Goal: Information Seeking & Learning: Find specific page/section

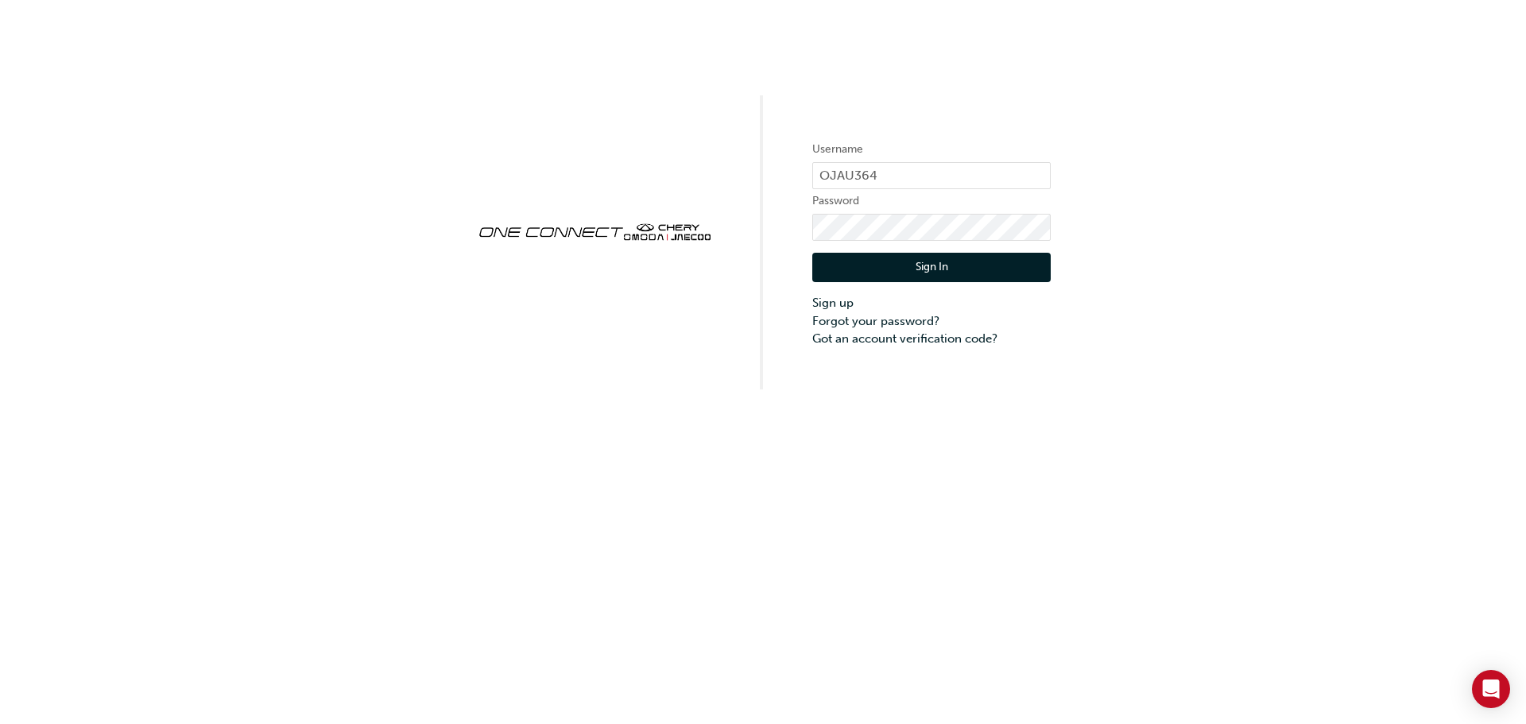
drag, startPoint x: 911, startPoint y: 271, endPoint x: 920, endPoint y: 285, distance: 16.5
click at [912, 271] on button "Sign In" at bounding box center [931, 268] width 238 height 30
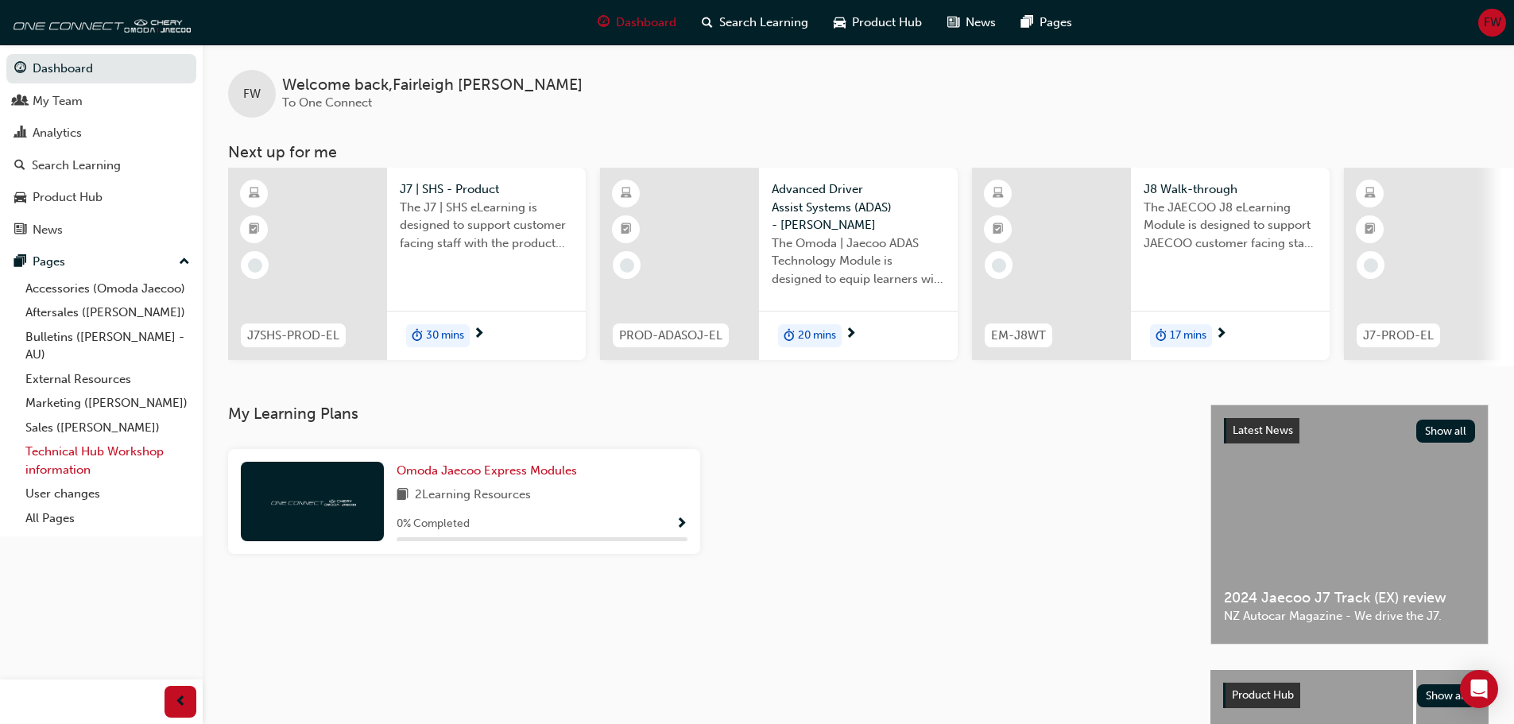
click at [50, 454] on link "Technical Hub Workshop information" at bounding box center [107, 461] width 177 height 42
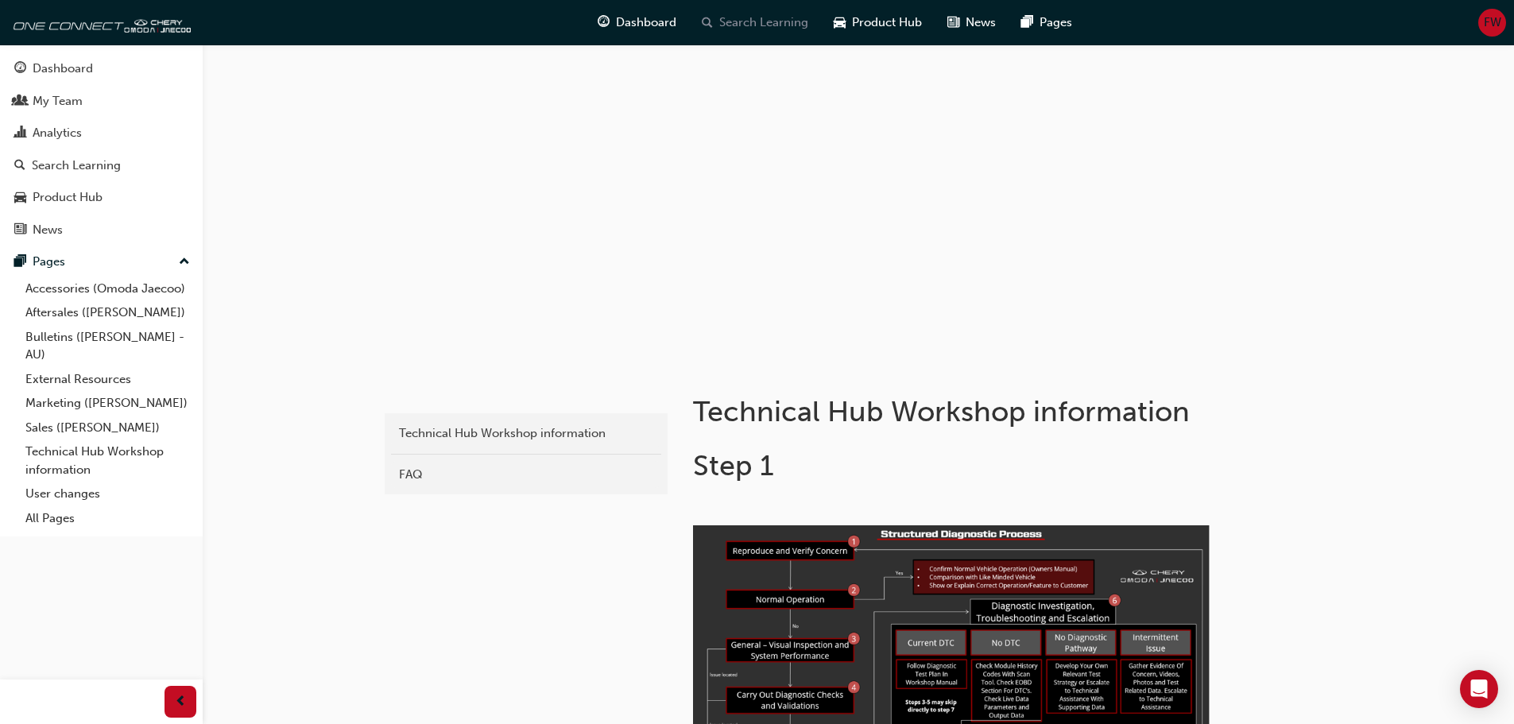
click at [737, 25] on span "Search Learning" at bounding box center [763, 23] width 89 height 18
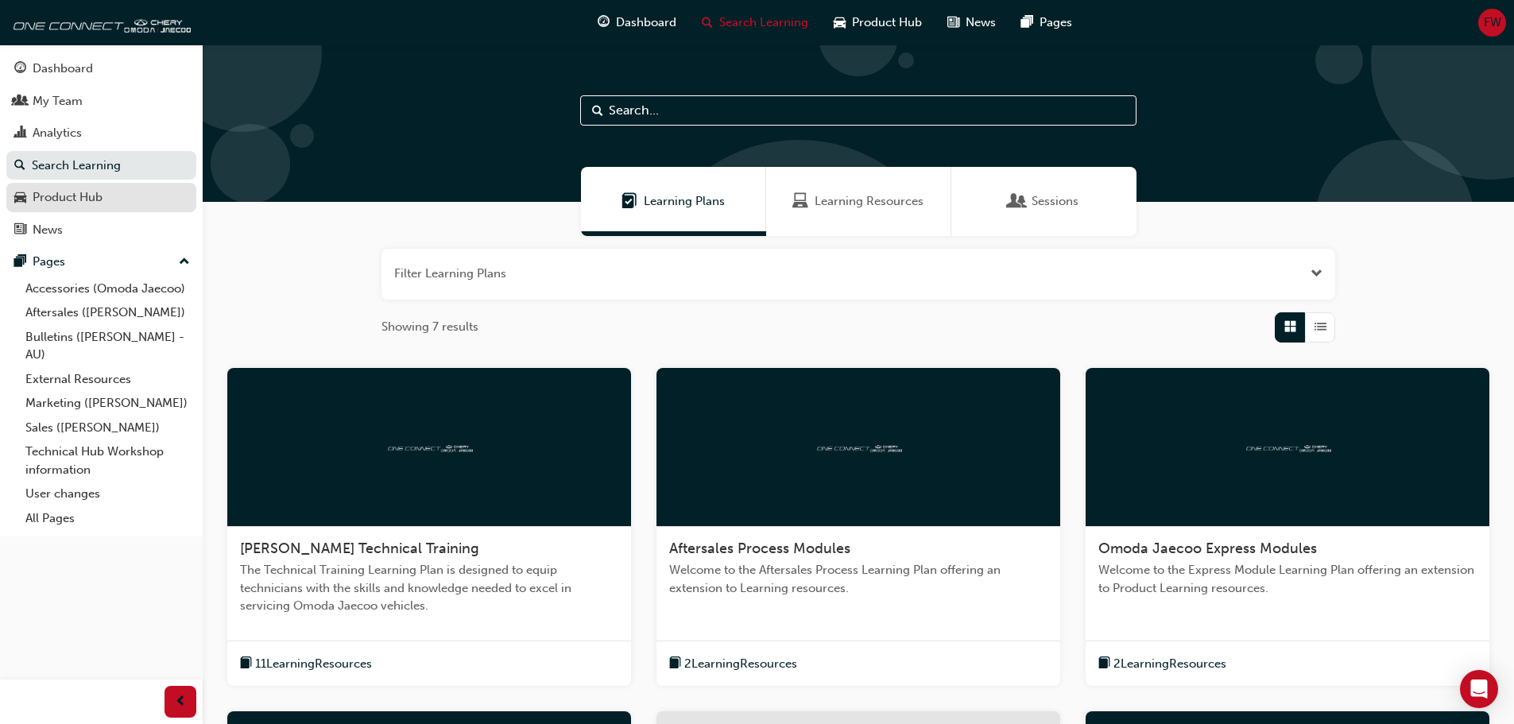
click at [52, 193] on div "Product Hub" at bounding box center [68, 197] width 70 height 18
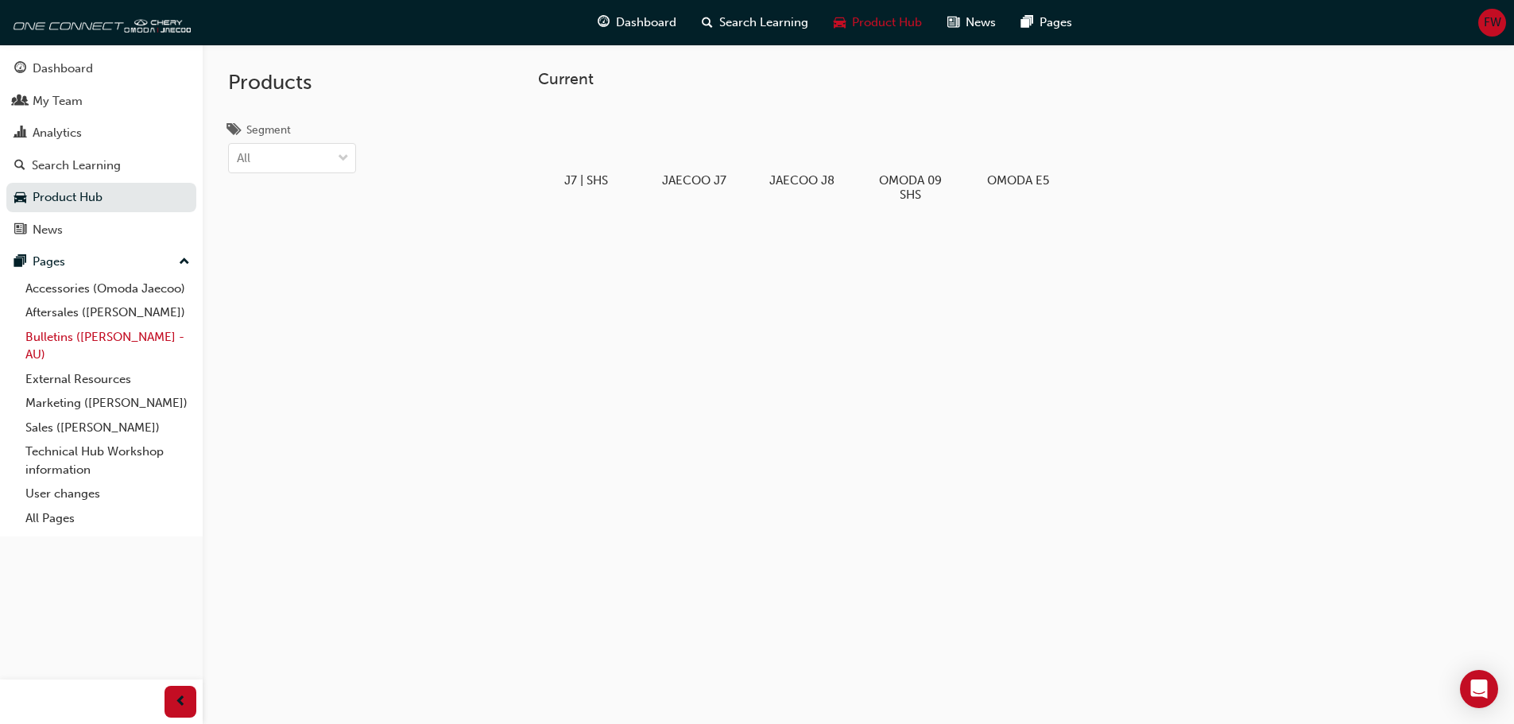
click at [65, 343] on link "Bulletins ([PERSON_NAME] - AU)" at bounding box center [107, 346] width 177 height 42
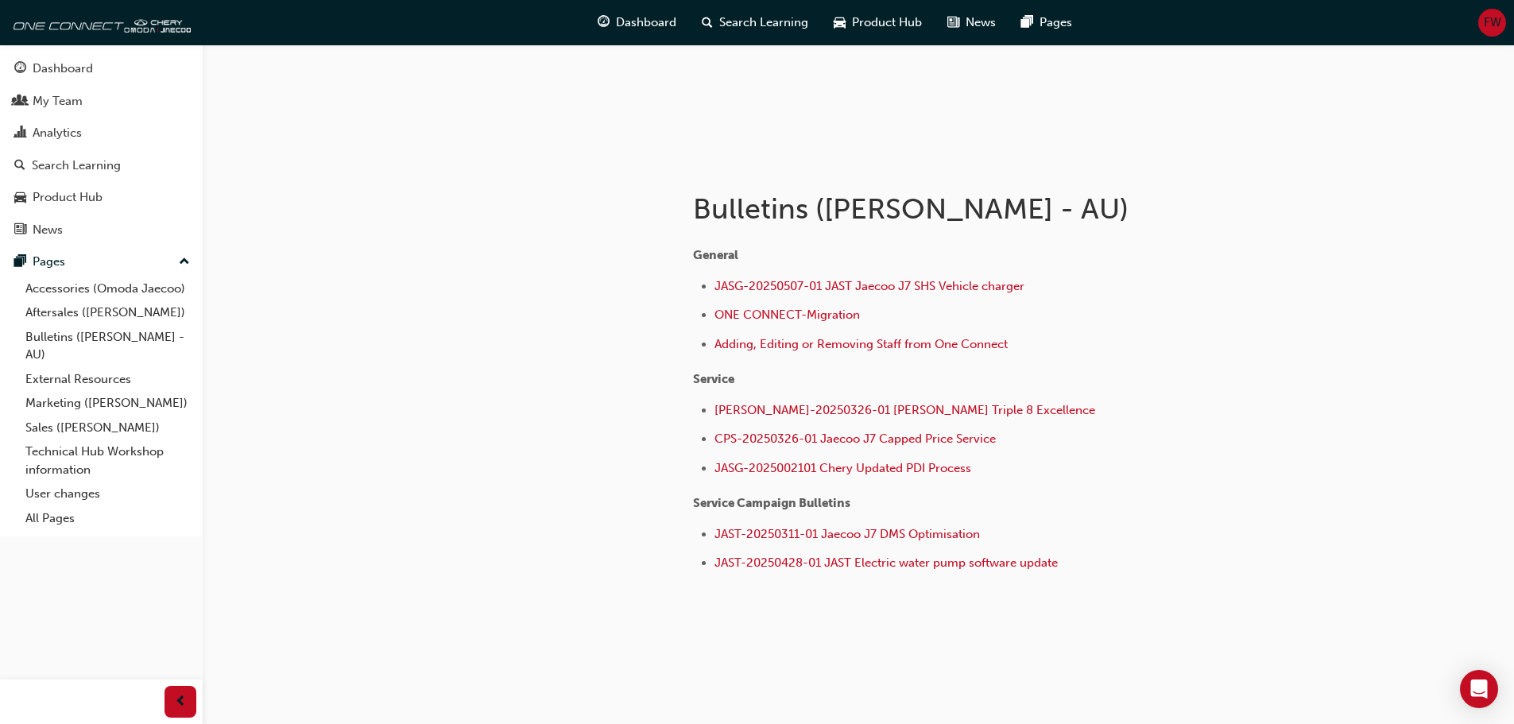
scroll to position [208, 0]
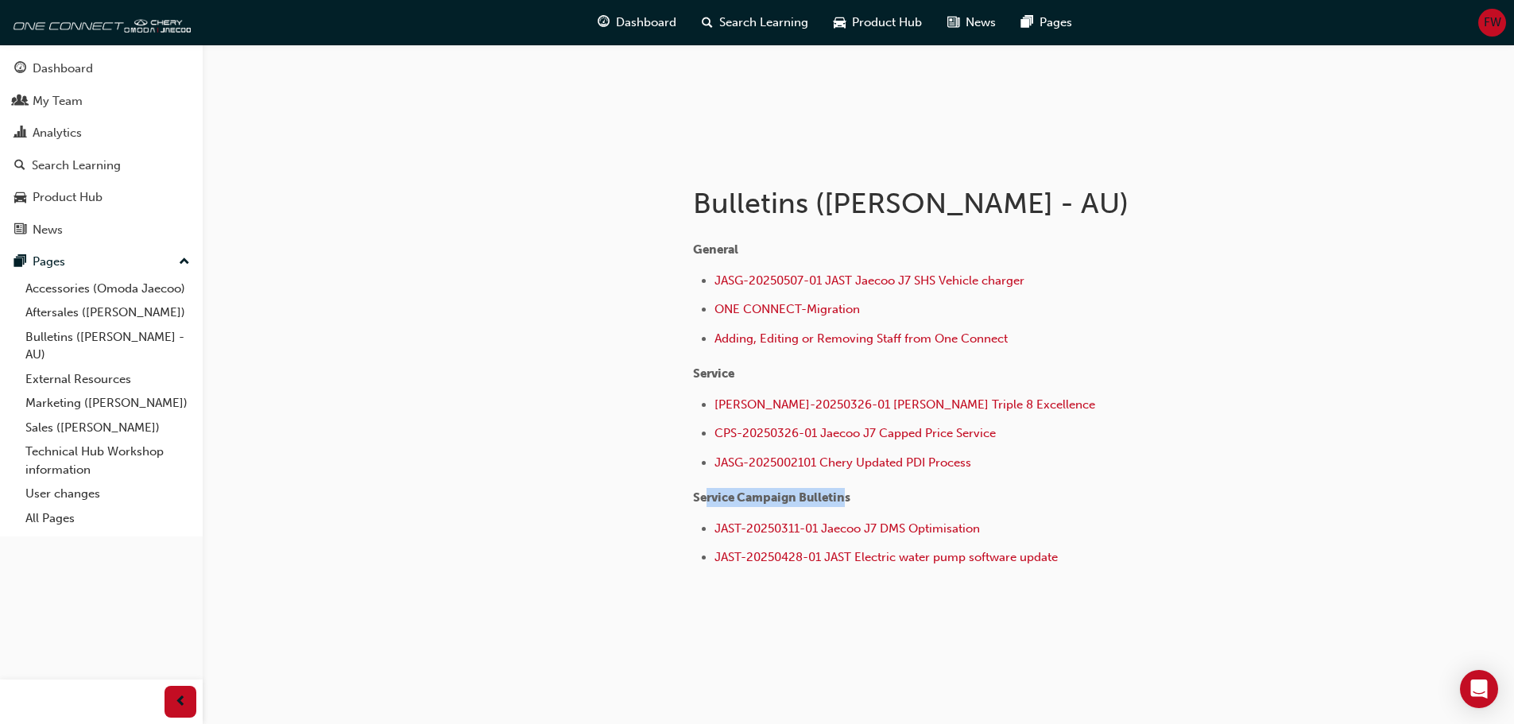
drag, startPoint x: 708, startPoint y: 501, endPoint x: 877, endPoint y: 502, distance: 168.5
click at [850, 501] on span "Service Campaign Bulletins" at bounding box center [771, 497] width 157 height 14
click at [877, 502] on p "Service Campaign Bulletins" at bounding box center [951, 497] width 517 height 19
click at [951, 527] on span "JAST-20250311-01 Jaecoo J7 DMS Optimisation" at bounding box center [847, 528] width 265 height 14
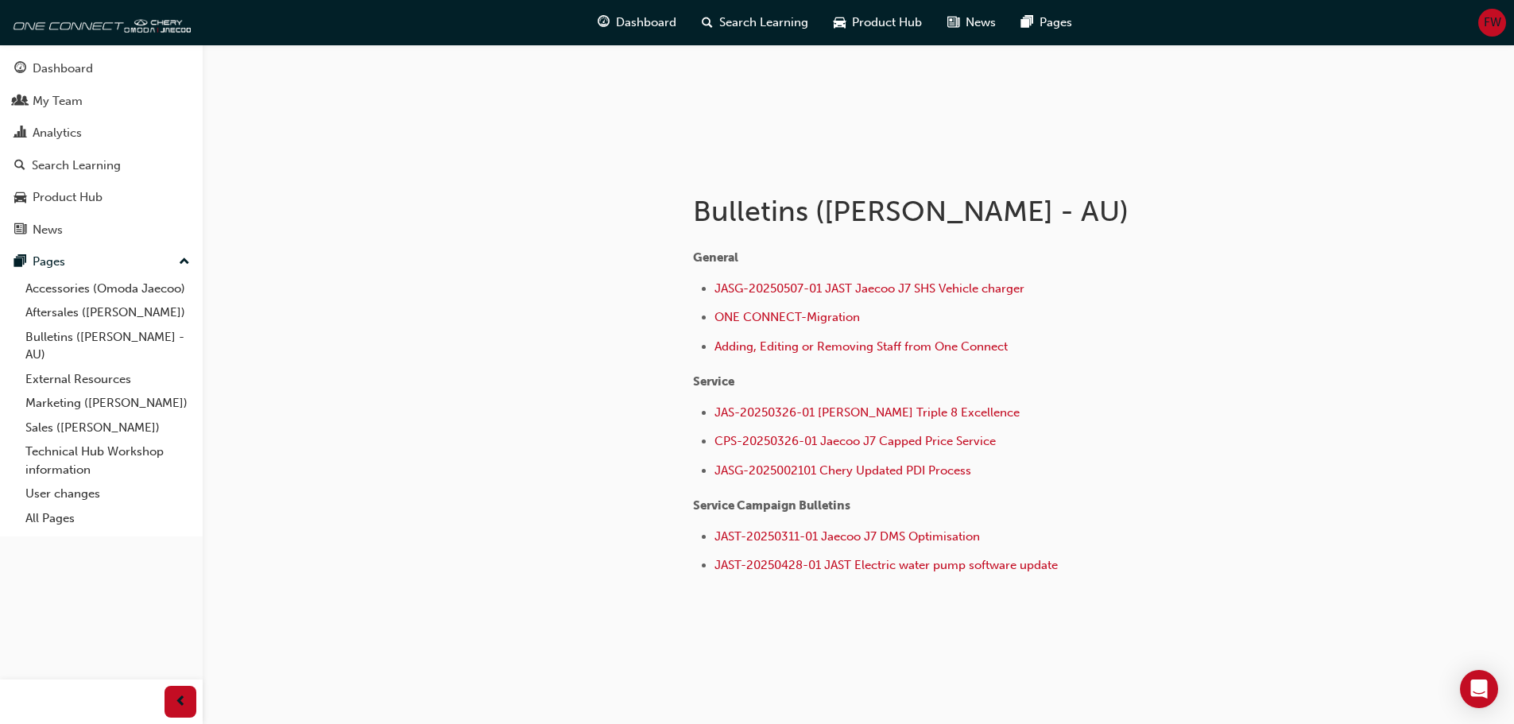
scroll to position [208, 0]
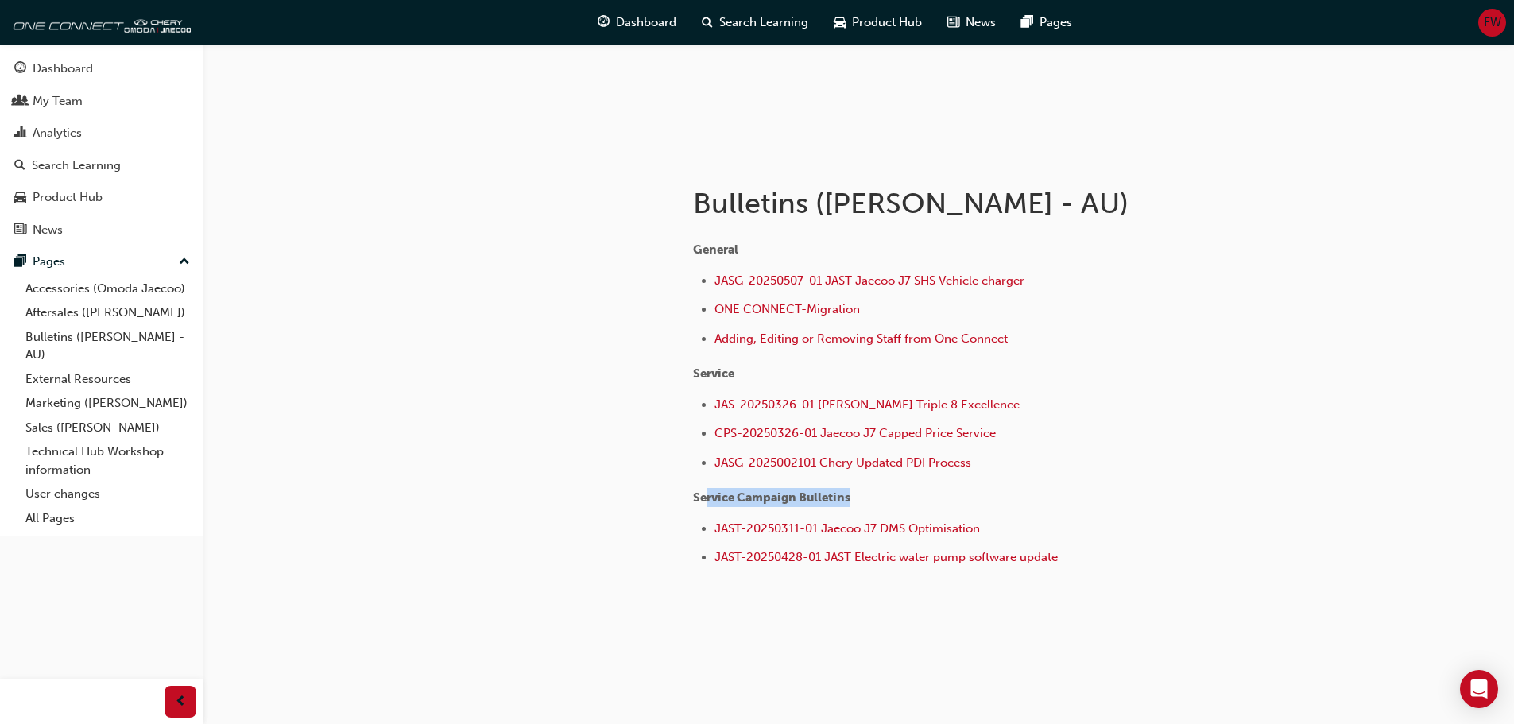
drag, startPoint x: 706, startPoint y: 498, endPoint x: 929, endPoint y: 495, distance: 223.4
click at [927, 495] on p "Service Campaign Bulletins" at bounding box center [951, 497] width 517 height 19
click at [929, 495] on p "Service Campaign Bulletins" at bounding box center [951, 497] width 517 height 19
click at [908, 532] on span "JAST-20250311-01 Jaecoo J7 DMS Optimisation" at bounding box center [847, 528] width 265 height 14
